Goal: Task Accomplishment & Management: Complete application form

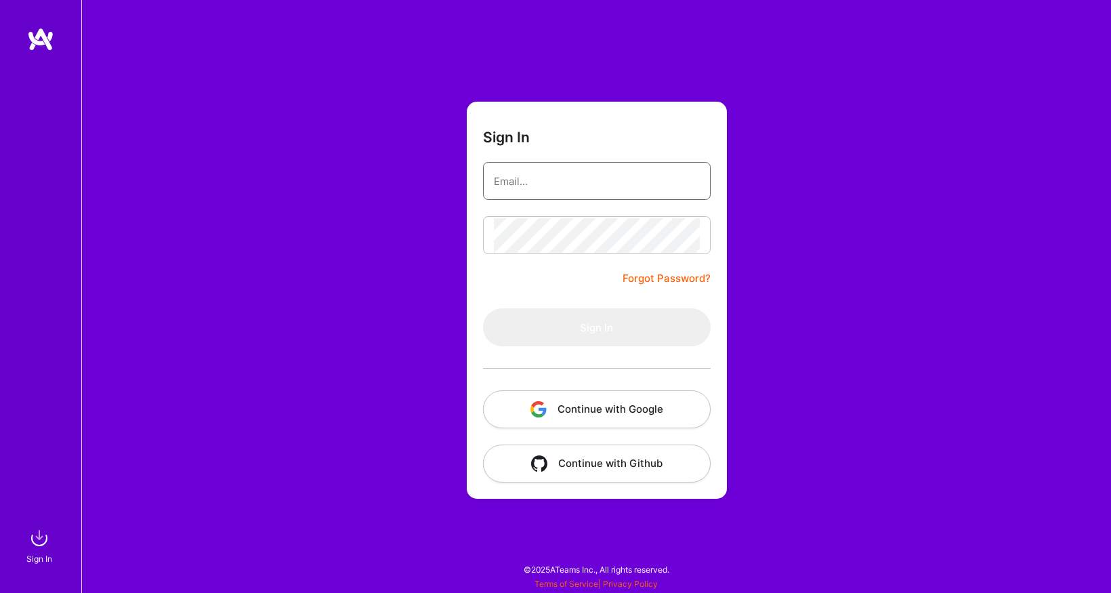
type input "[EMAIL_ADDRESS][DOMAIN_NAME]"
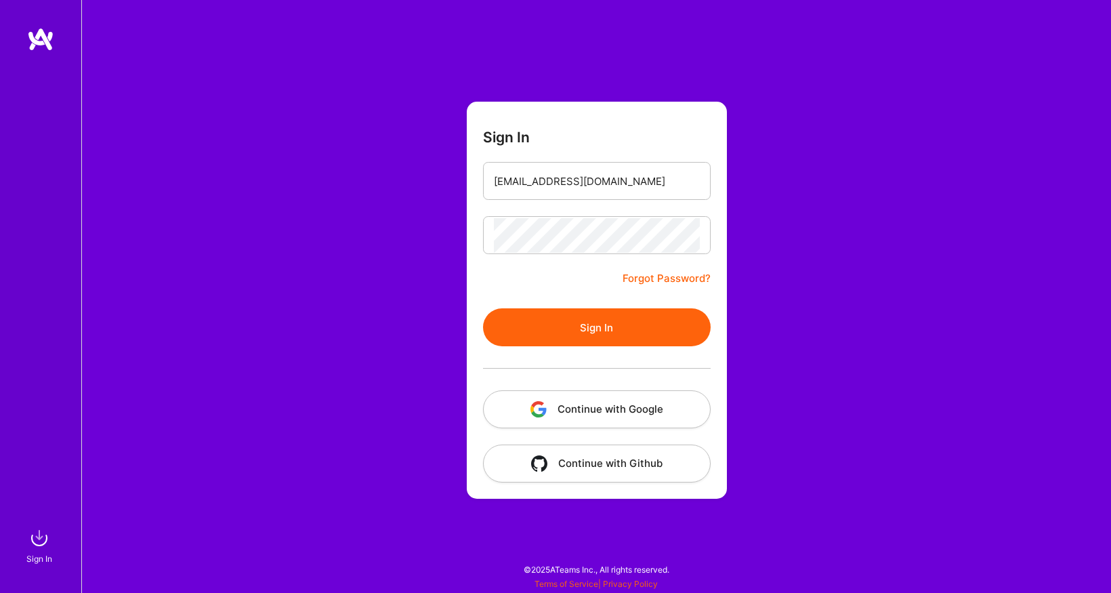
click at [399, 161] on div "Sign In [EMAIL_ADDRESS][DOMAIN_NAME] Forgot Password? Sign In Continue with Goo…" at bounding box center [595, 296] width 1029 height 593
click at [613, 338] on button "Sign In" at bounding box center [597, 327] width 228 height 38
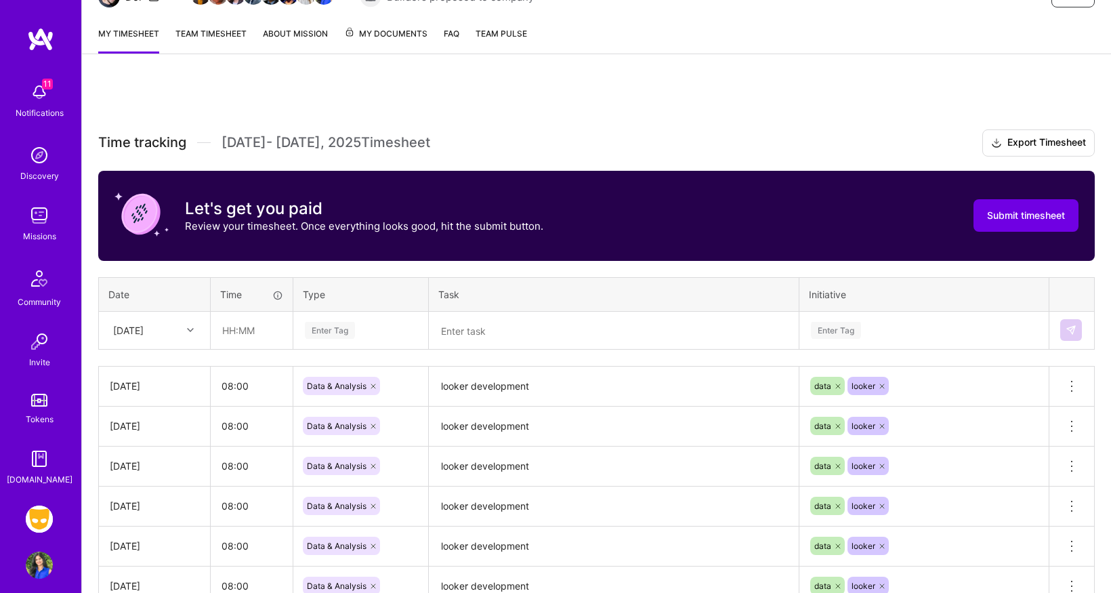
scroll to position [163, 0]
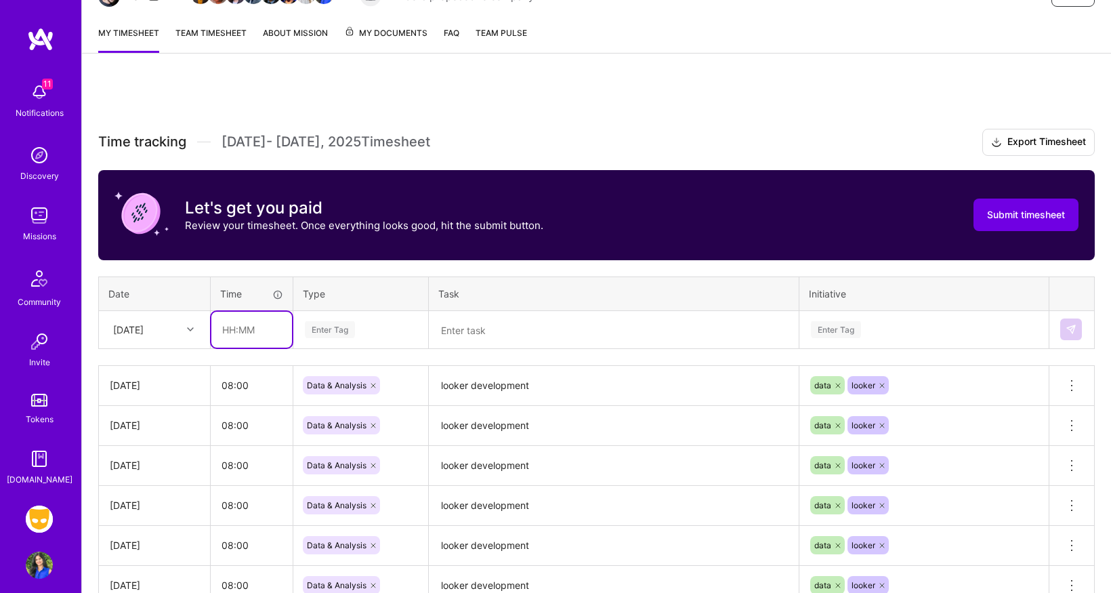
click at [236, 339] on input "text" at bounding box center [251, 330] width 81 height 36
type input "08:00"
click at [318, 327] on div "Enter Tag" at bounding box center [330, 329] width 50 height 21
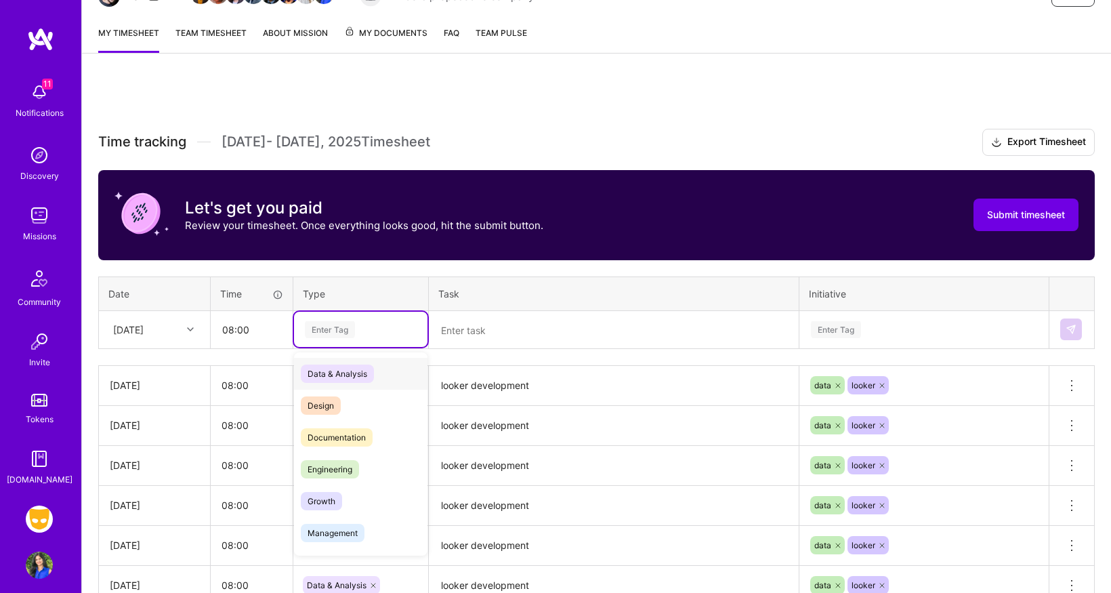
click at [320, 377] on span "Data & Analysis" at bounding box center [337, 373] width 73 height 18
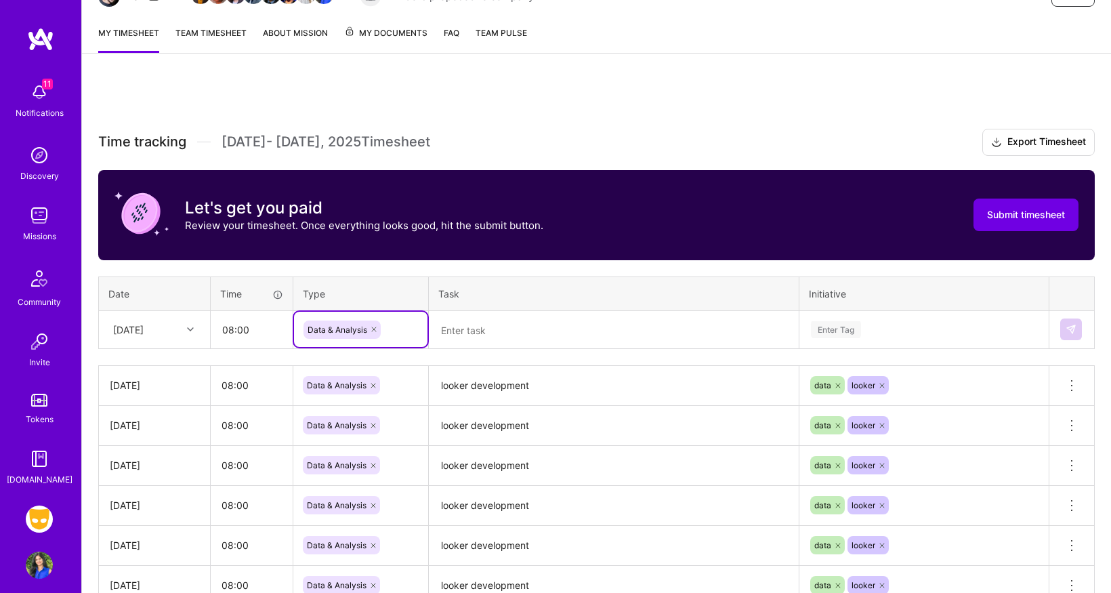
click at [489, 330] on textarea at bounding box center [613, 329] width 367 height 35
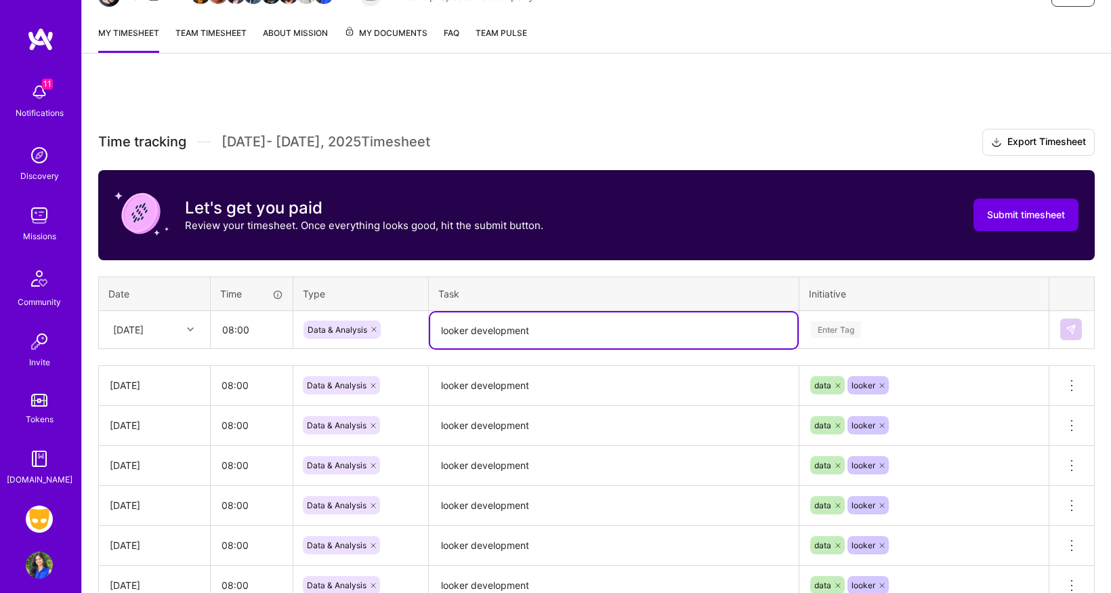
type textarea "looker development"
click at [845, 321] on div "Enter Tag" at bounding box center [924, 329] width 248 height 35
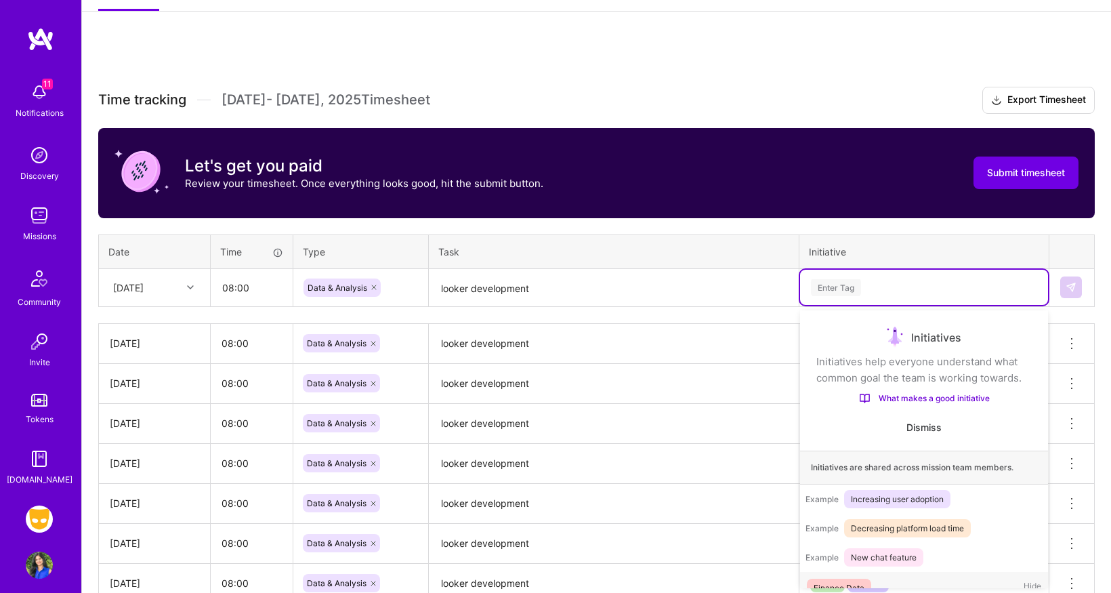
scroll to position [22, 0]
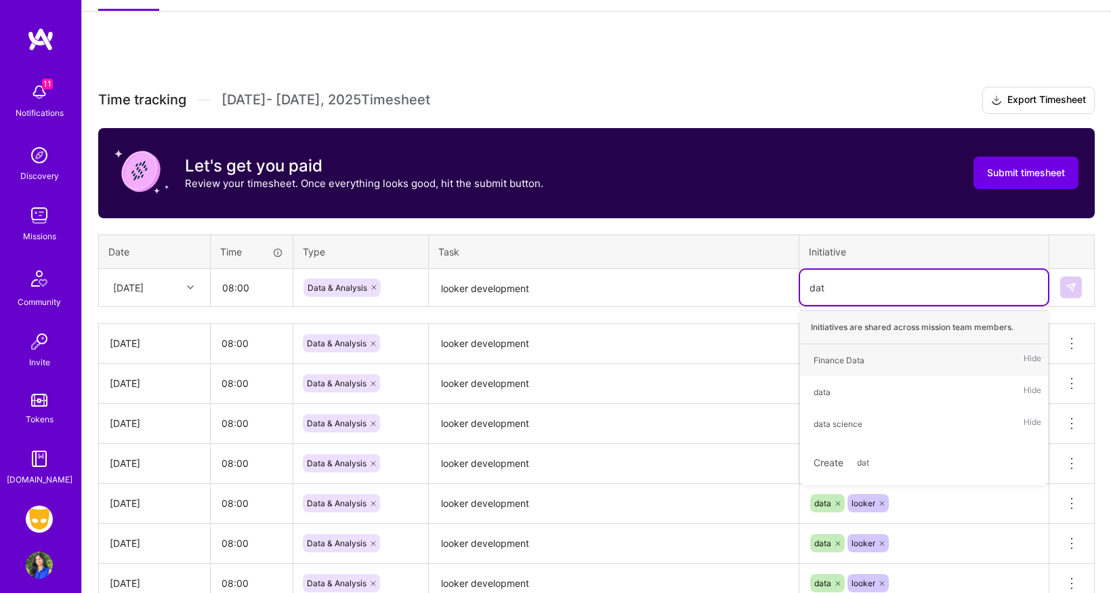
type input "data"
click at [820, 390] on div "data" at bounding box center [821, 392] width 17 height 14
type input "looker"
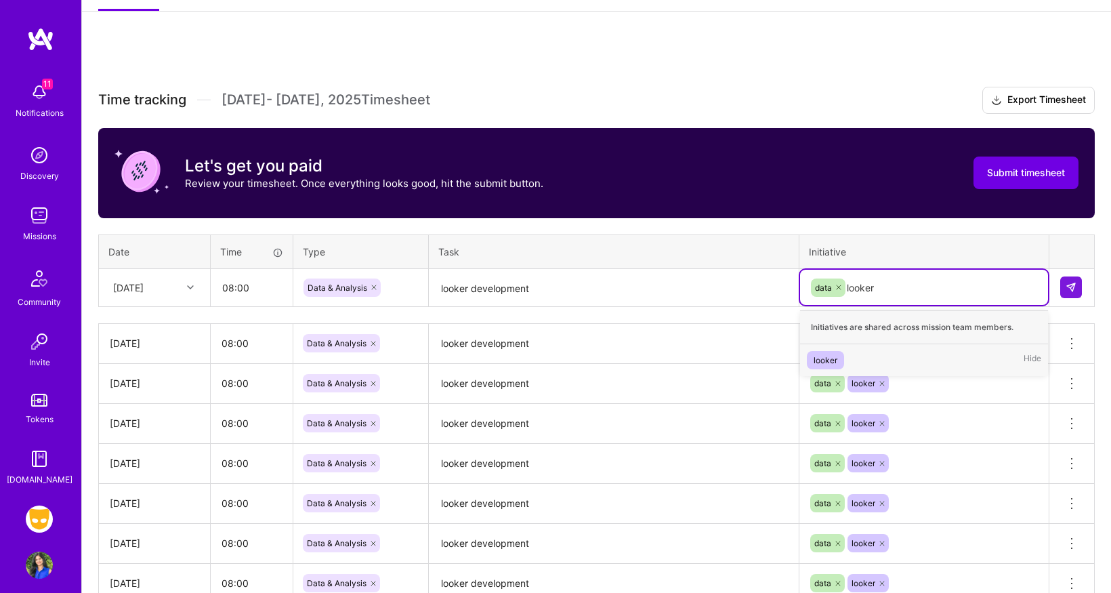
click at [826, 362] on div "looker" at bounding box center [825, 360] width 24 height 14
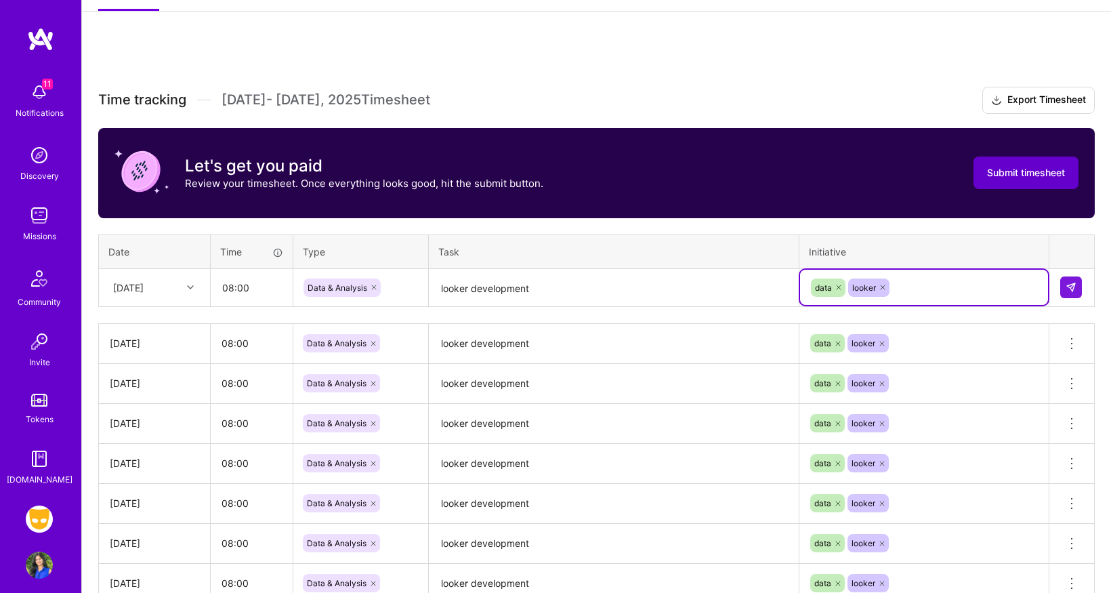
click at [1007, 184] on button "Submit timesheet" at bounding box center [1025, 172] width 105 height 33
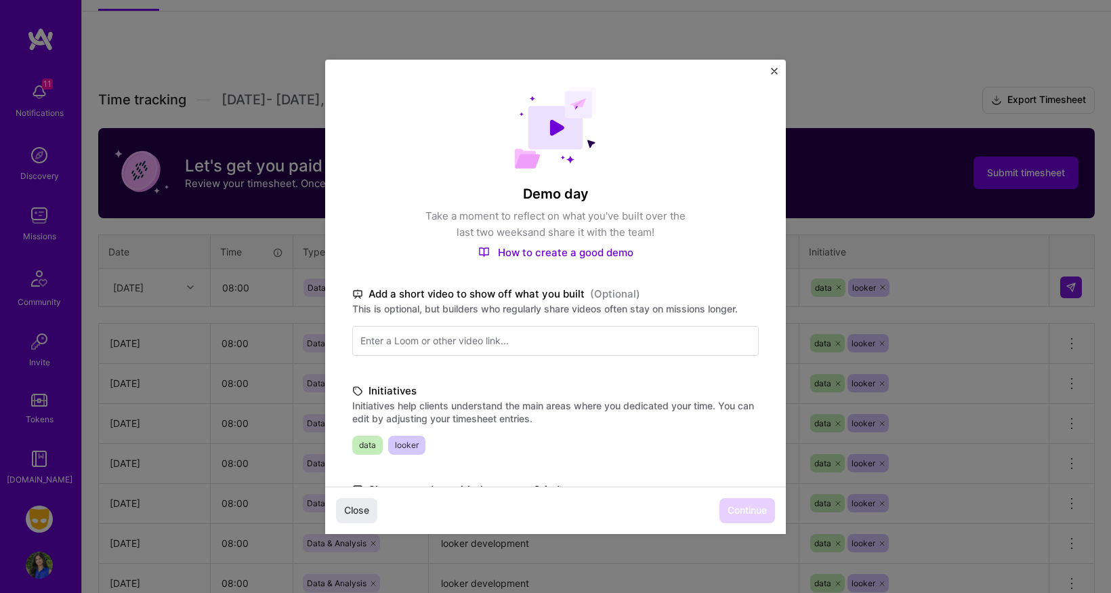
click at [530, 460] on div "Demo day Take a moment to reflect on what you've built over the last two weeks …" at bounding box center [555, 396] width 461 height 673
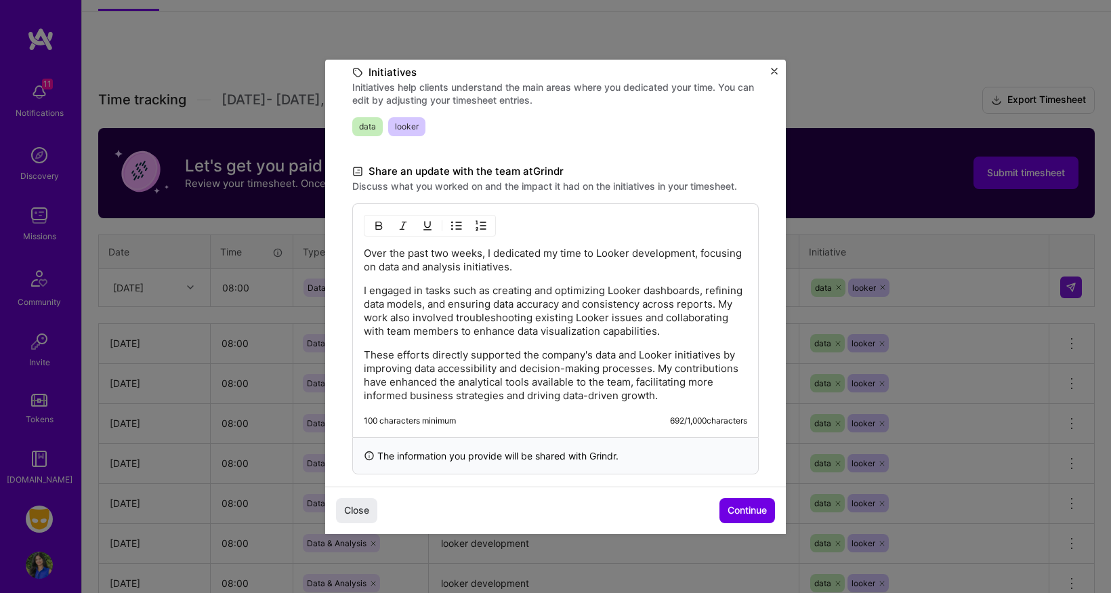
scroll to position [324, 0]
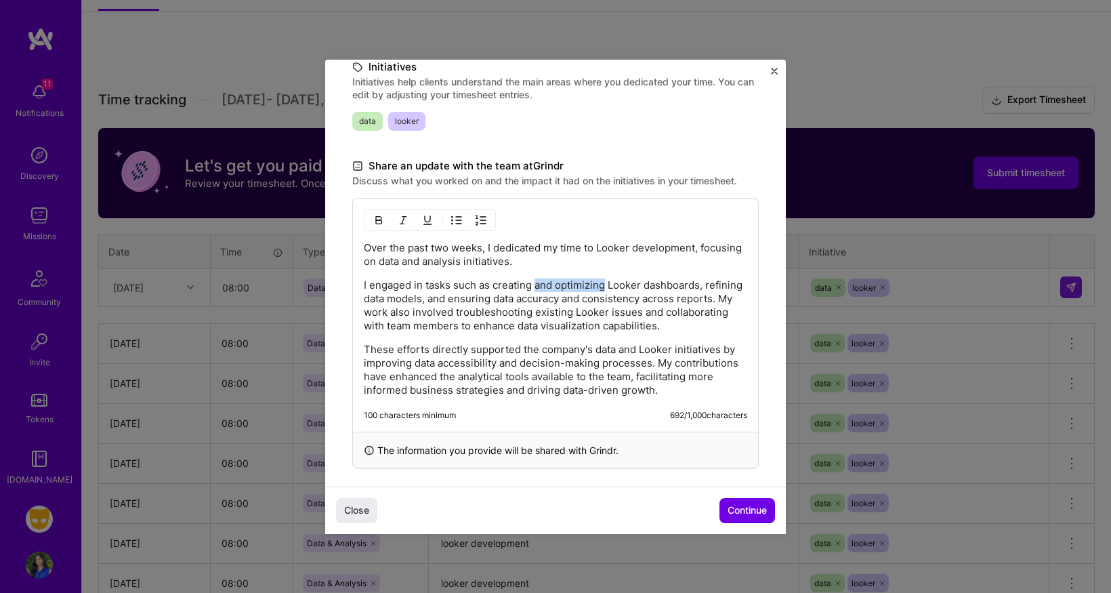
drag, startPoint x: 536, startPoint y: 284, endPoint x: 606, endPoint y: 286, distance: 70.4
click at [606, 286] on p "I engaged in tasks such as creating and optimizing Looker dashboards, refining …" at bounding box center [555, 305] width 383 height 54
click at [636, 286] on p "I engaged in tasks such as creating Looker dashboards, refining data models, an…" at bounding box center [555, 305] width 383 height 54
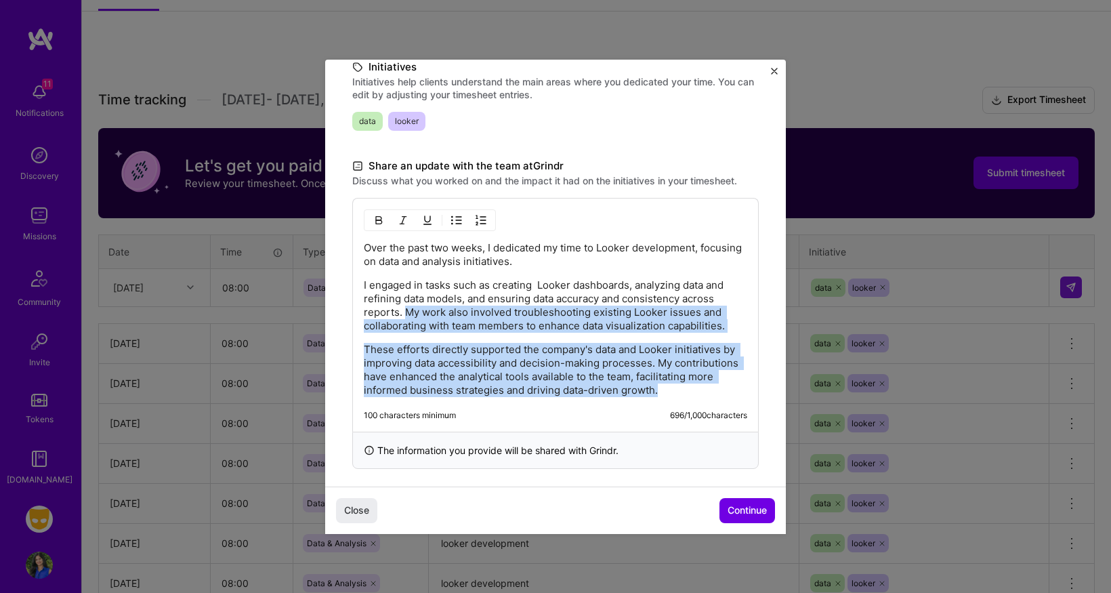
drag, startPoint x: 406, startPoint y: 313, endPoint x: 575, endPoint y: 434, distance: 207.7
click at [575, 434] on div "Over the past two weeks, I dedicated my time to Looker development, focusing on…" at bounding box center [555, 333] width 406 height 271
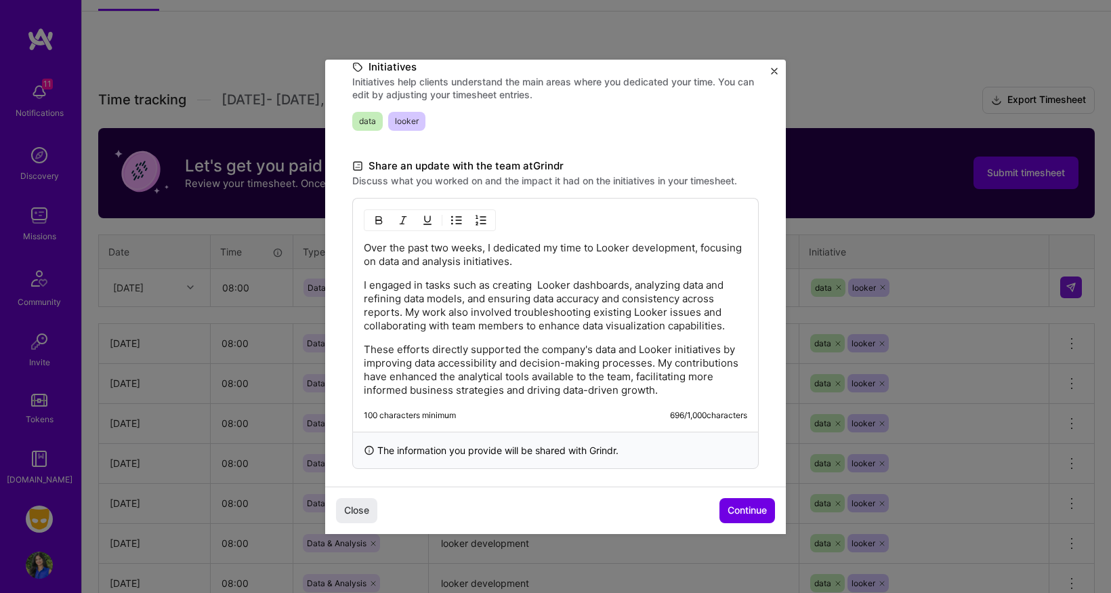
scroll to position [255, 0]
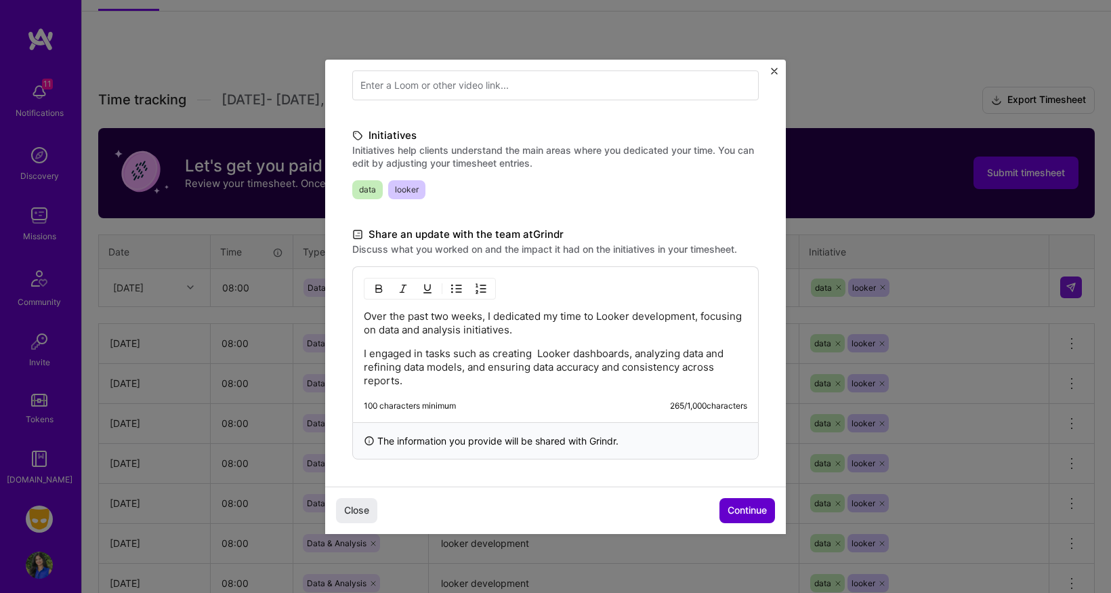
click at [748, 506] on span "Continue" at bounding box center [746, 510] width 39 height 14
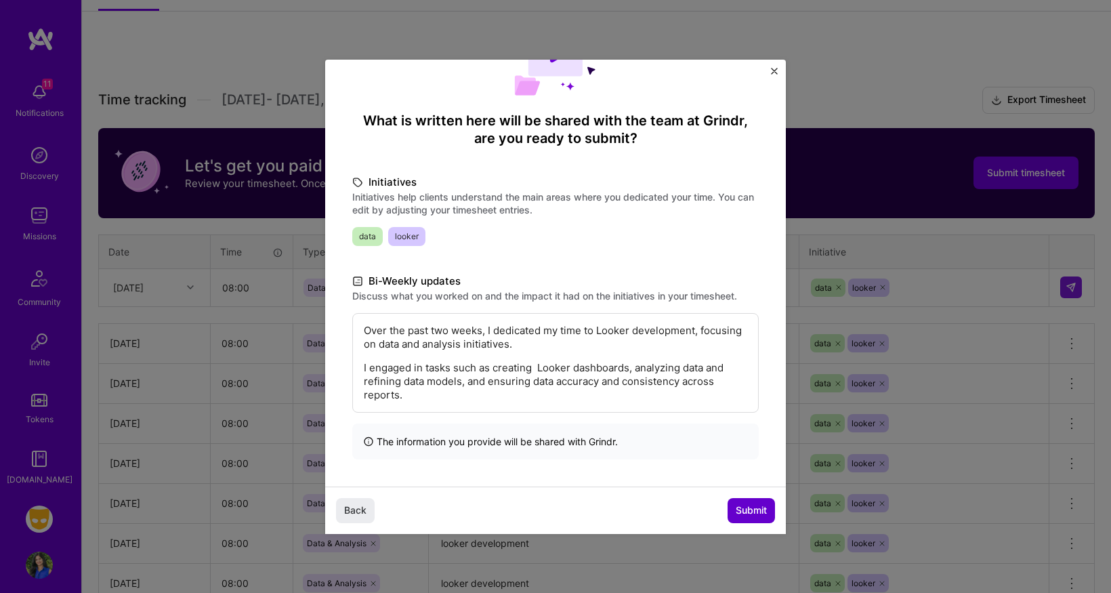
click at [746, 511] on span "Submit" at bounding box center [750, 510] width 31 height 14
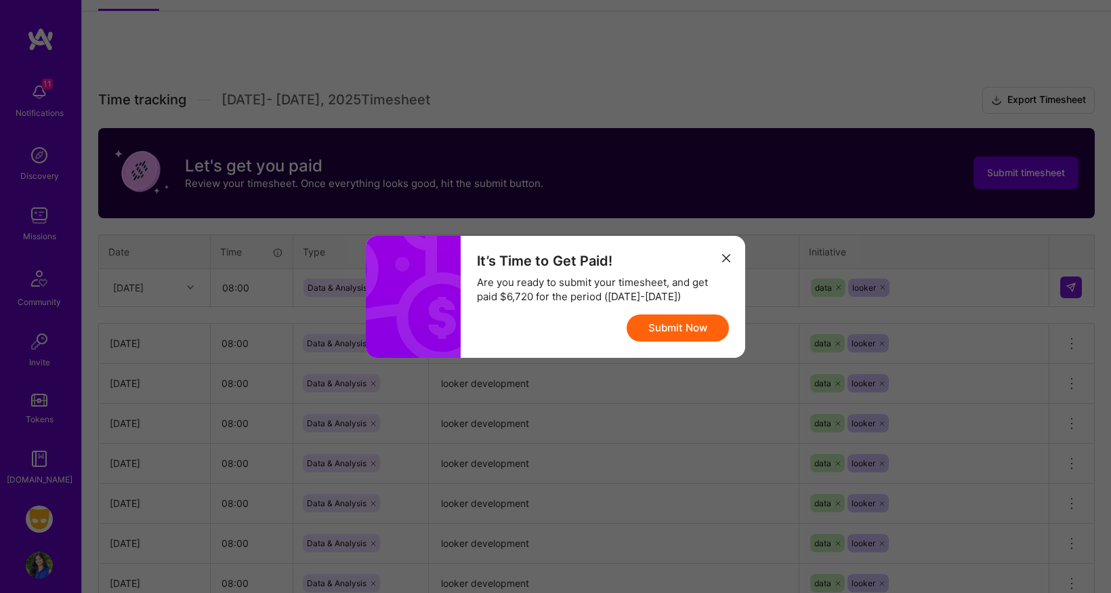
click at [728, 258] on icon "modal" at bounding box center [726, 258] width 8 height 8
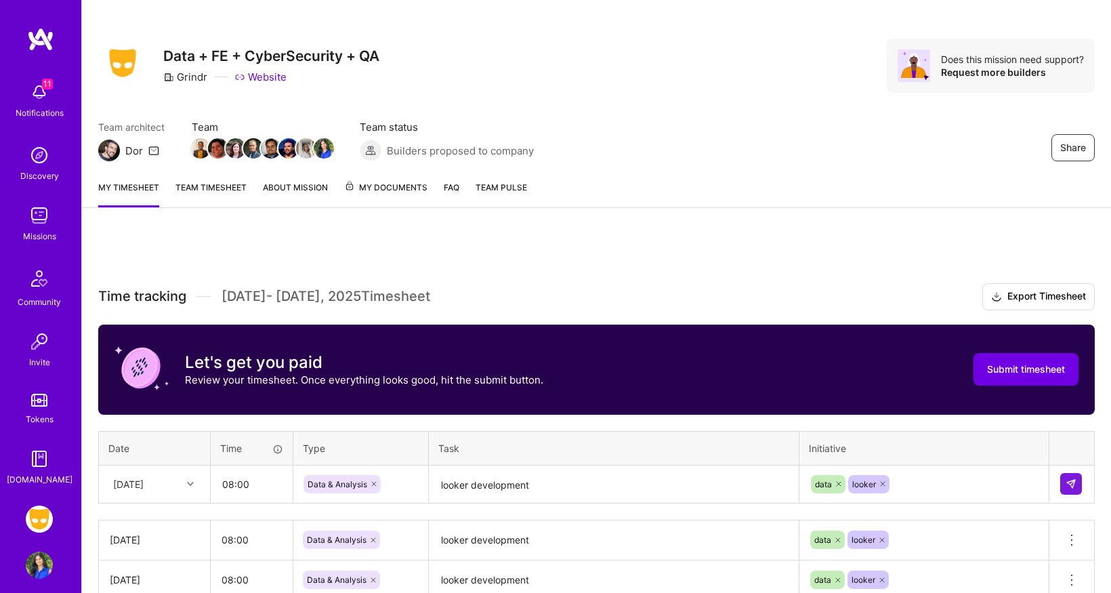
scroll to position [0, 0]
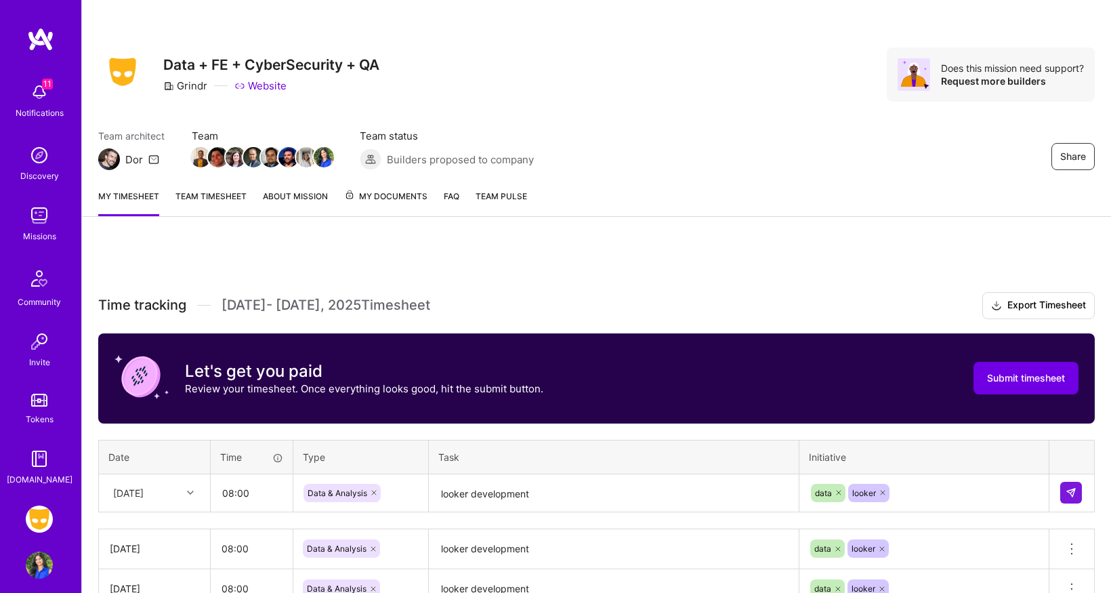
click at [113, 194] on link "My timesheet" at bounding box center [128, 202] width 61 height 27
click at [1019, 380] on span "Submit timesheet" at bounding box center [1026, 378] width 78 height 14
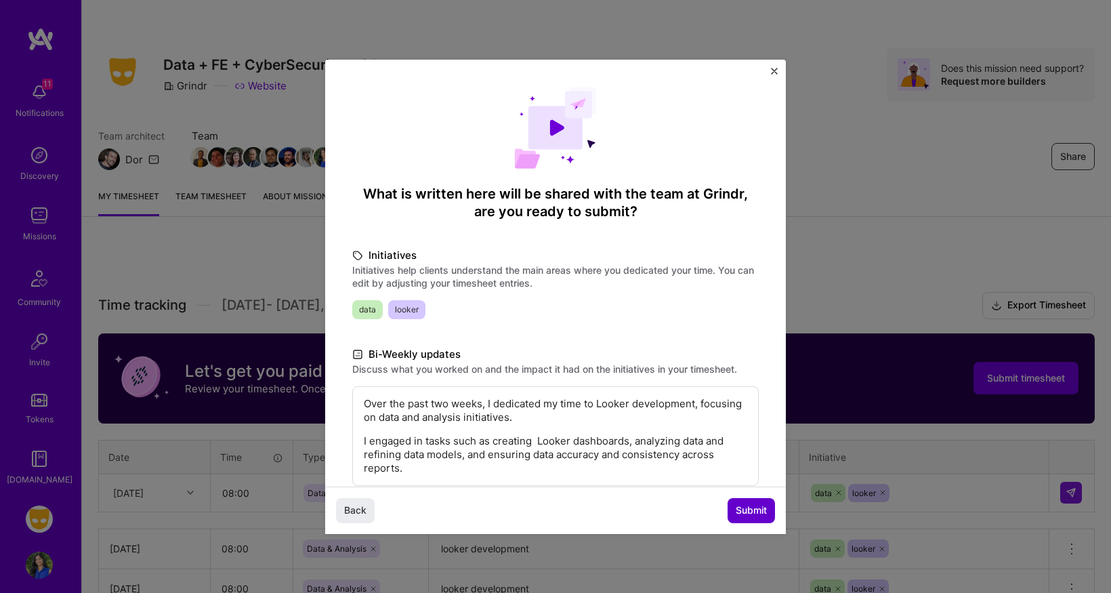
click at [753, 511] on span "Submit" at bounding box center [750, 510] width 31 height 14
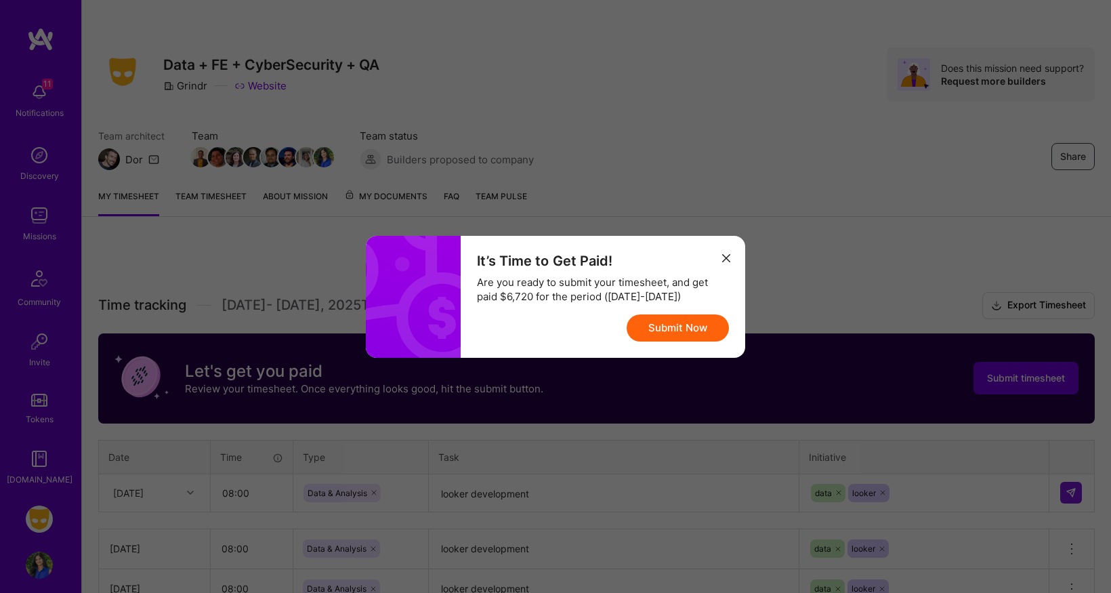
click at [686, 333] on button "Submit Now" at bounding box center [677, 327] width 102 height 27
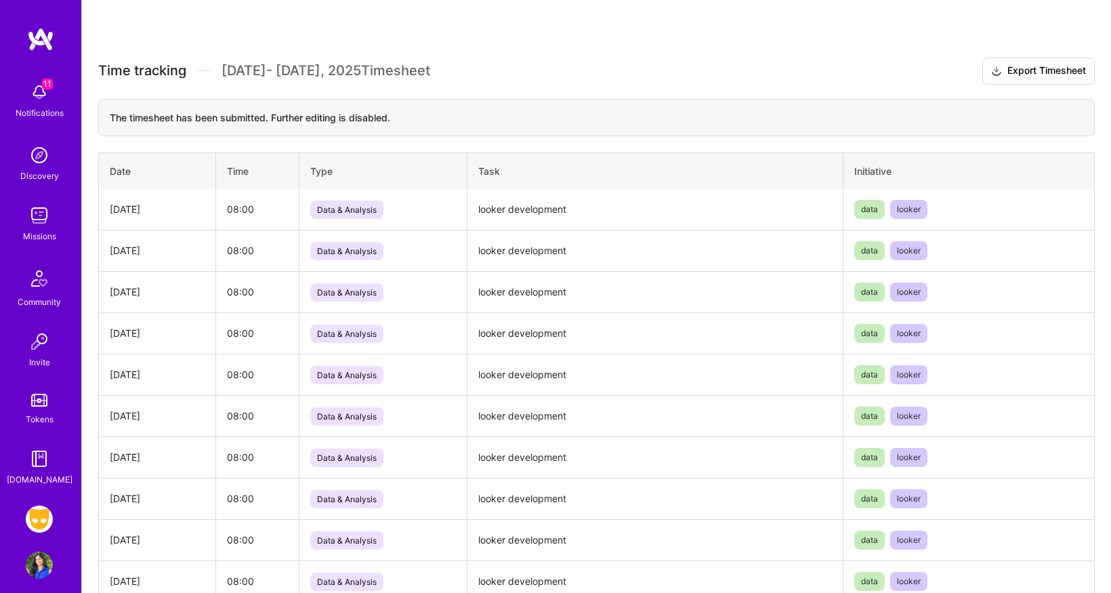
scroll to position [105, 0]
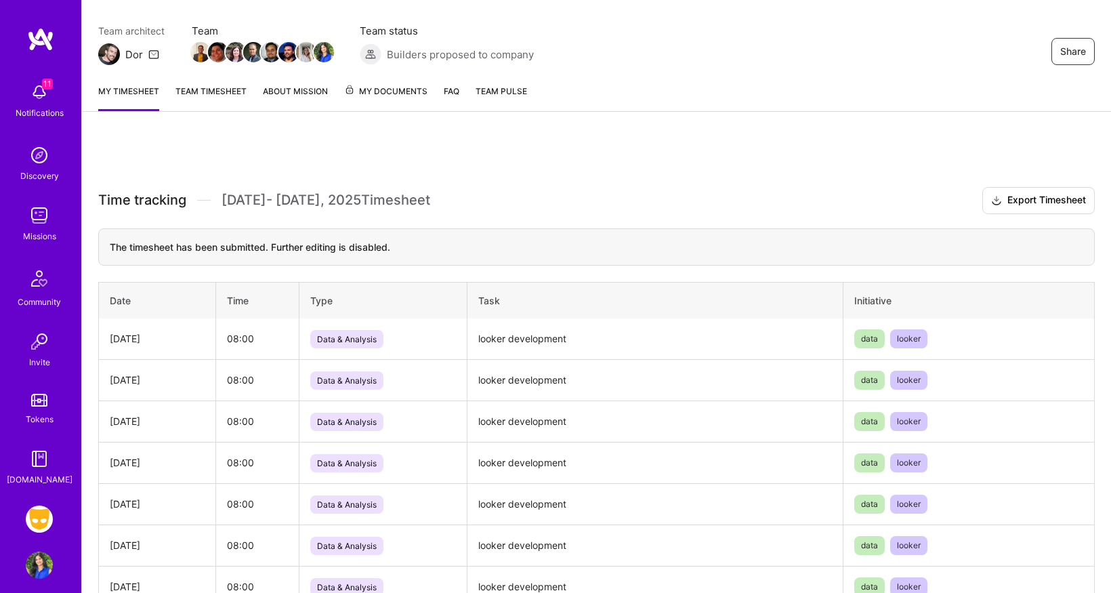
click at [37, 519] on img at bounding box center [39, 518] width 27 height 27
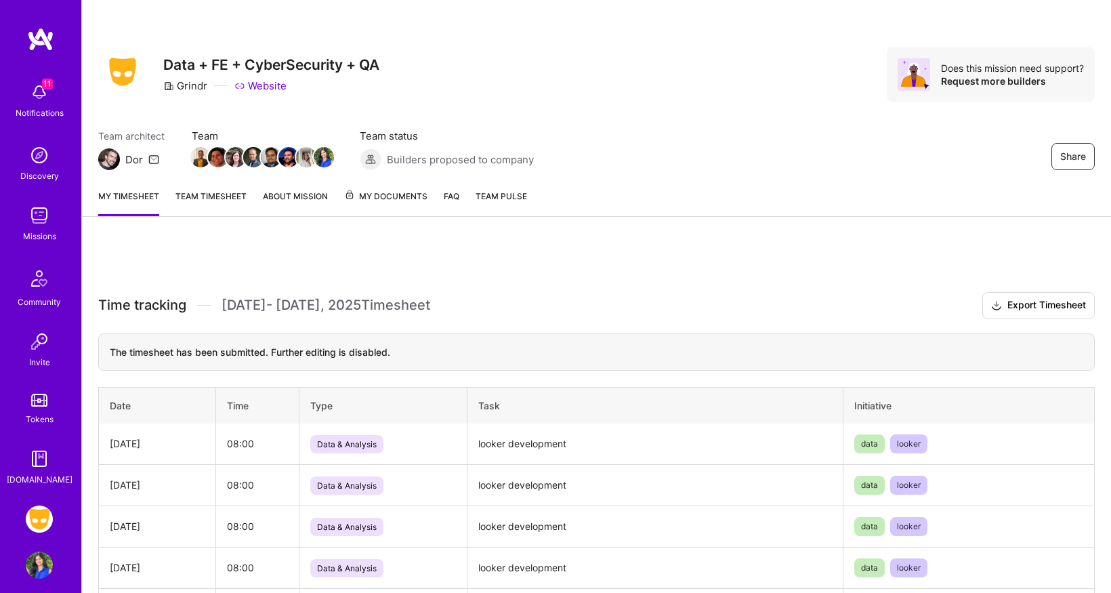
click at [37, 519] on img at bounding box center [39, 518] width 27 height 27
